Goal: Task Accomplishment & Management: Manage account settings

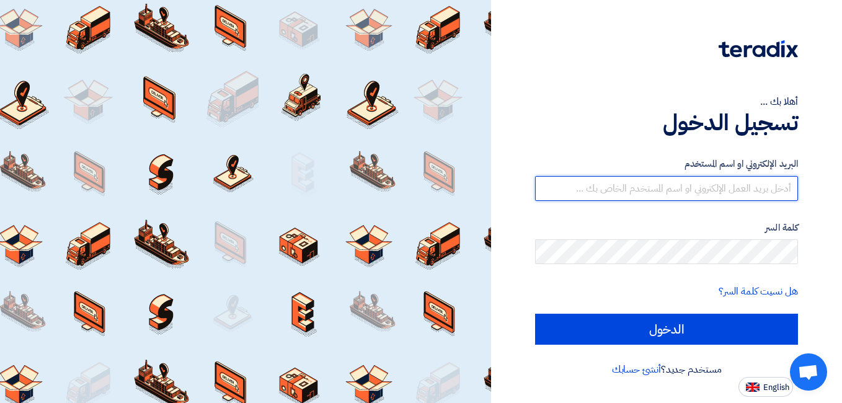
click at [677, 177] on input "text" at bounding box center [666, 188] width 263 height 25
type input "[EMAIL_ADDRESS][DOMAIN_NAME]"
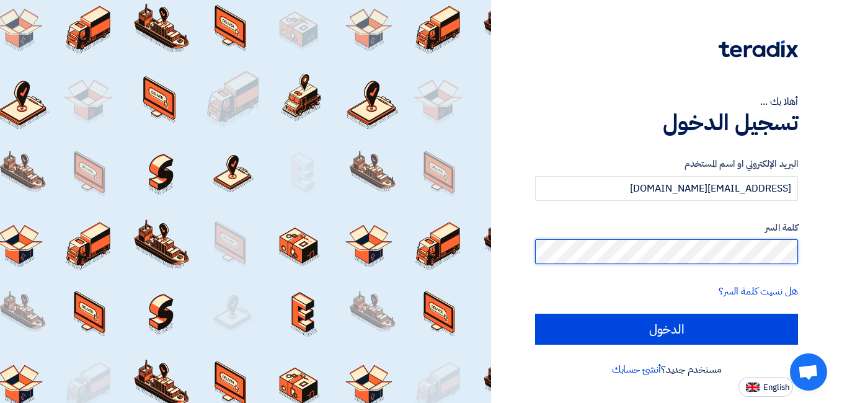
click at [535, 314] on input "الدخول" at bounding box center [666, 329] width 263 height 31
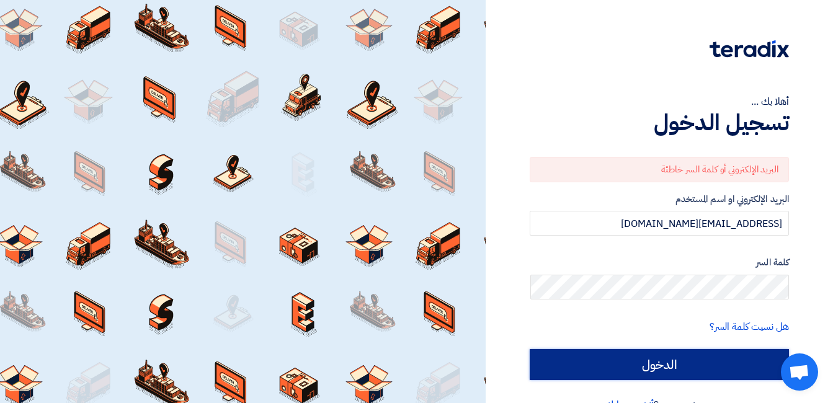
click at [584, 353] on input "الدخول" at bounding box center [659, 364] width 259 height 31
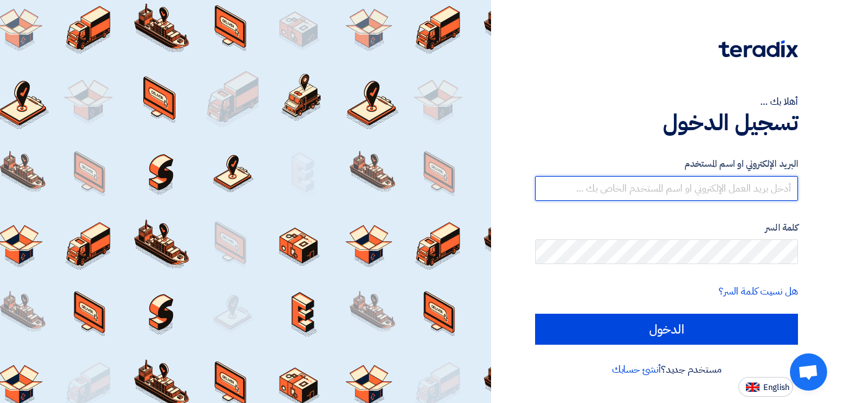
click at [687, 195] on input "text" at bounding box center [666, 188] width 263 height 25
click at [585, 193] on input "text" at bounding box center [666, 188] width 263 height 25
paste input "[EMAIL_ADDRESS][DOMAIN_NAME]"
type input "[EMAIL_ADDRESS][DOMAIN_NAME]"
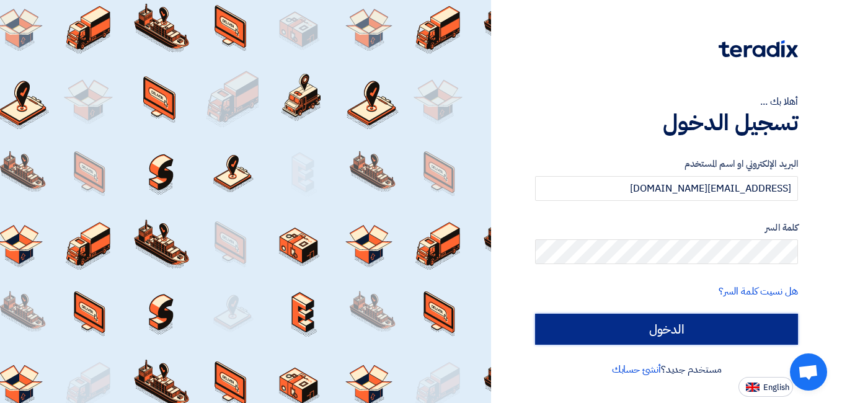
click at [654, 338] on input "الدخول" at bounding box center [666, 329] width 263 height 31
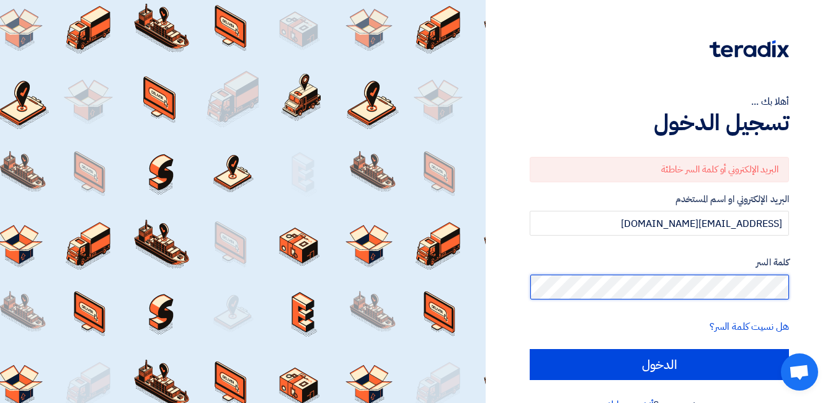
click at [530, 349] on input "الدخول" at bounding box center [659, 364] width 259 height 31
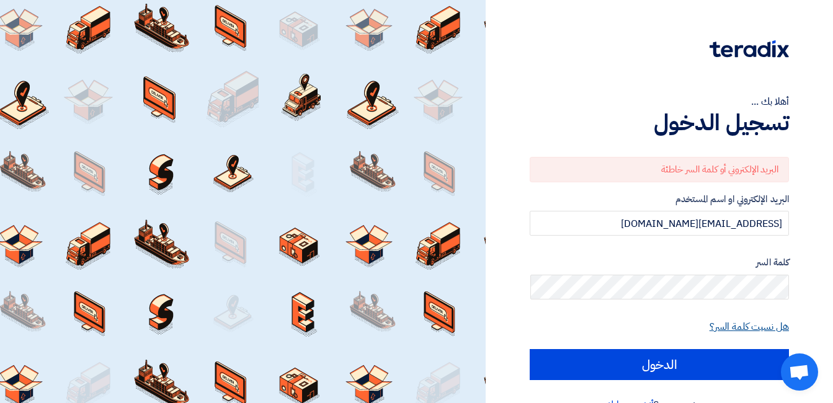
click at [730, 333] on link "هل نسيت كلمة السر؟" at bounding box center [749, 326] width 79 height 15
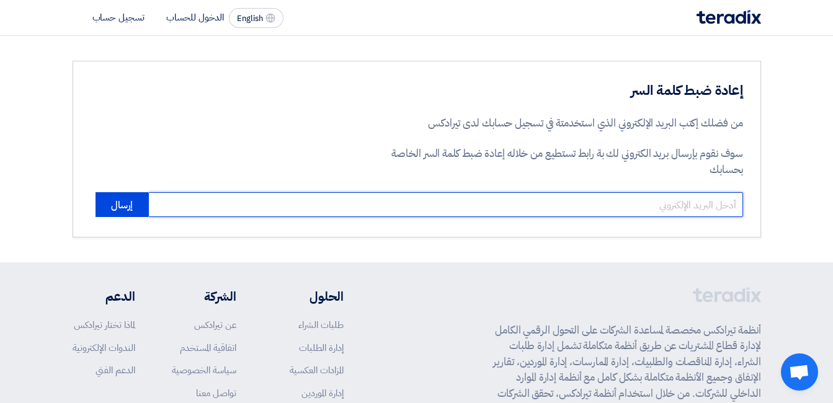
click at [551, 206] on input "email" at bounding box center [445, 204] width 595 height 25
paste input "[EMAIL_ADDRESS][DOMAIN_NAME]"
type input "[EMAIL_ADDRESS][DOMAIN_NAME]"
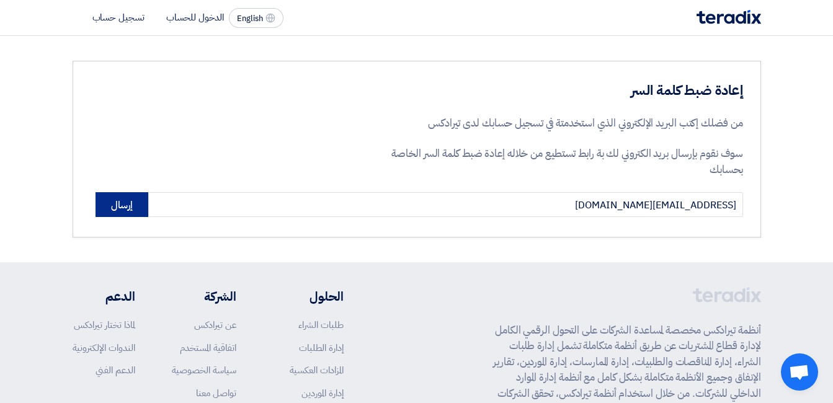
click at [125, 205] on button "إرسال" at bounding box center [122, 204] width 53 height 25
